Goal: Information Seeking & Learning: Find specific fact

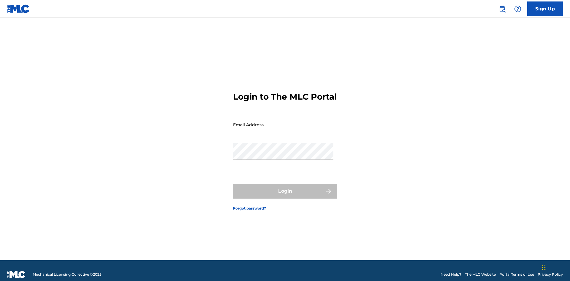
scroll to position [8, 0]
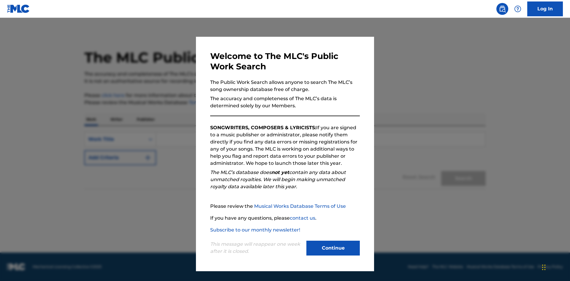
click at [333, 248] on button "Continue" at bounding box center [332, 248] width 53 height 15
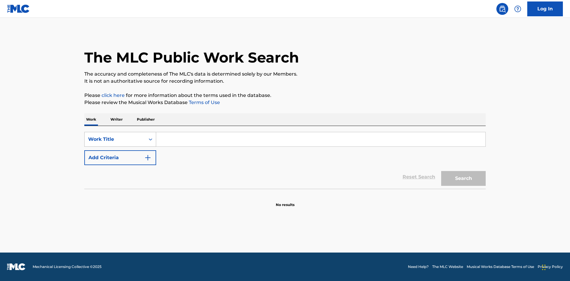
click at [115, 139] on div "Work Title" at bounding box center [114, 139] width 53 height 7
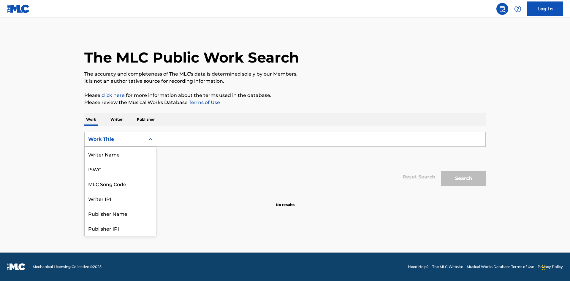
scroll to position [30, 0]
click at [120, 154] on div "MLC Song Code" at bounding box center [120, 154] width 71 height 15
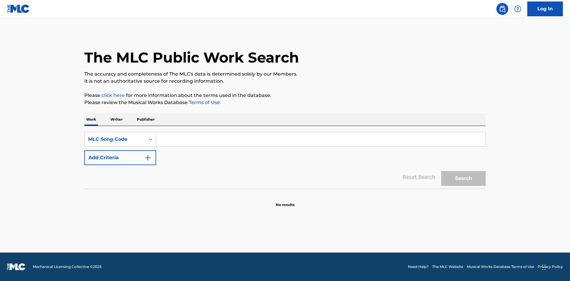
click at [321, 139] on input "Search Form" at bounding box center [320, 139] width 329 height 14
type input "MV82XX"
click at [463, 179] on button "Search" at bounding box center [463, 178] width 45 height 15
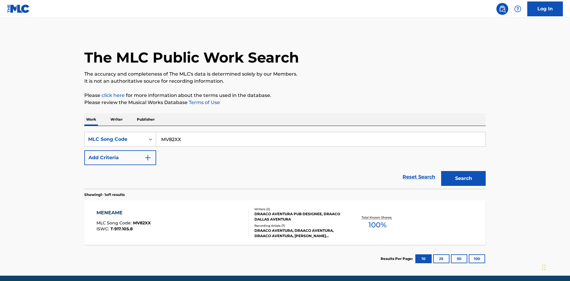
click at [285, 207] on div "Writers ( 2 ) DRAACO AVENTURA PUB DESIGNEE, DRAACO DALLAS AVENTURA Recording Ar…" at bounding box center [296, 223] width 95 height 32
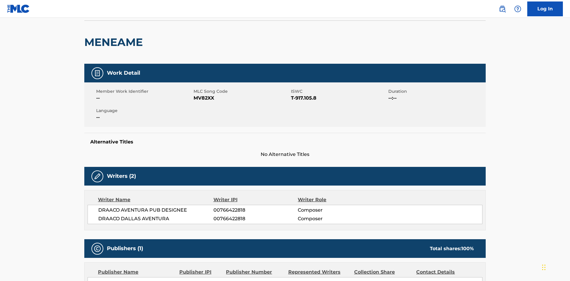
click at [458, 13] on button "Copy work link" at bounding box center [457, 5] width 56 height 15
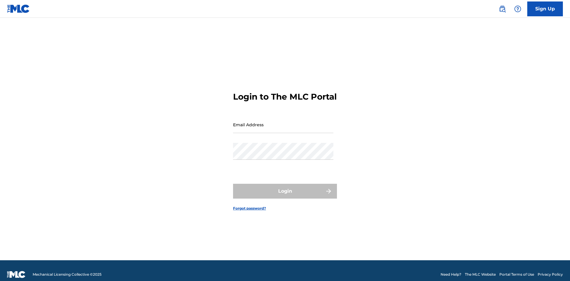
click at [283, 122] on input "Email Address" at bounding box center [283, 124] width 100 height 17
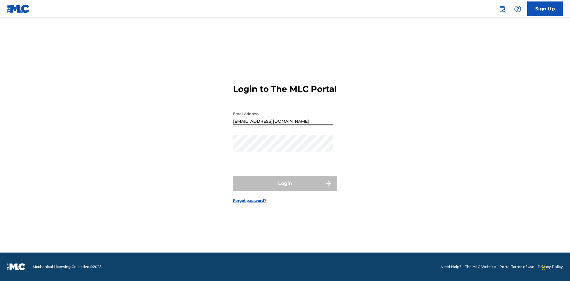
type input "[EMAIL_ADDRESS][DOMAIN_NAME]"
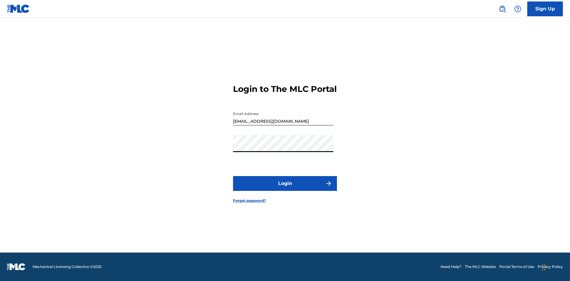
click at [285, 189] on button "Login" at bounding box center [285, 183] width 104 height 15
